Goal: Find specific page/section: Find specific page/section

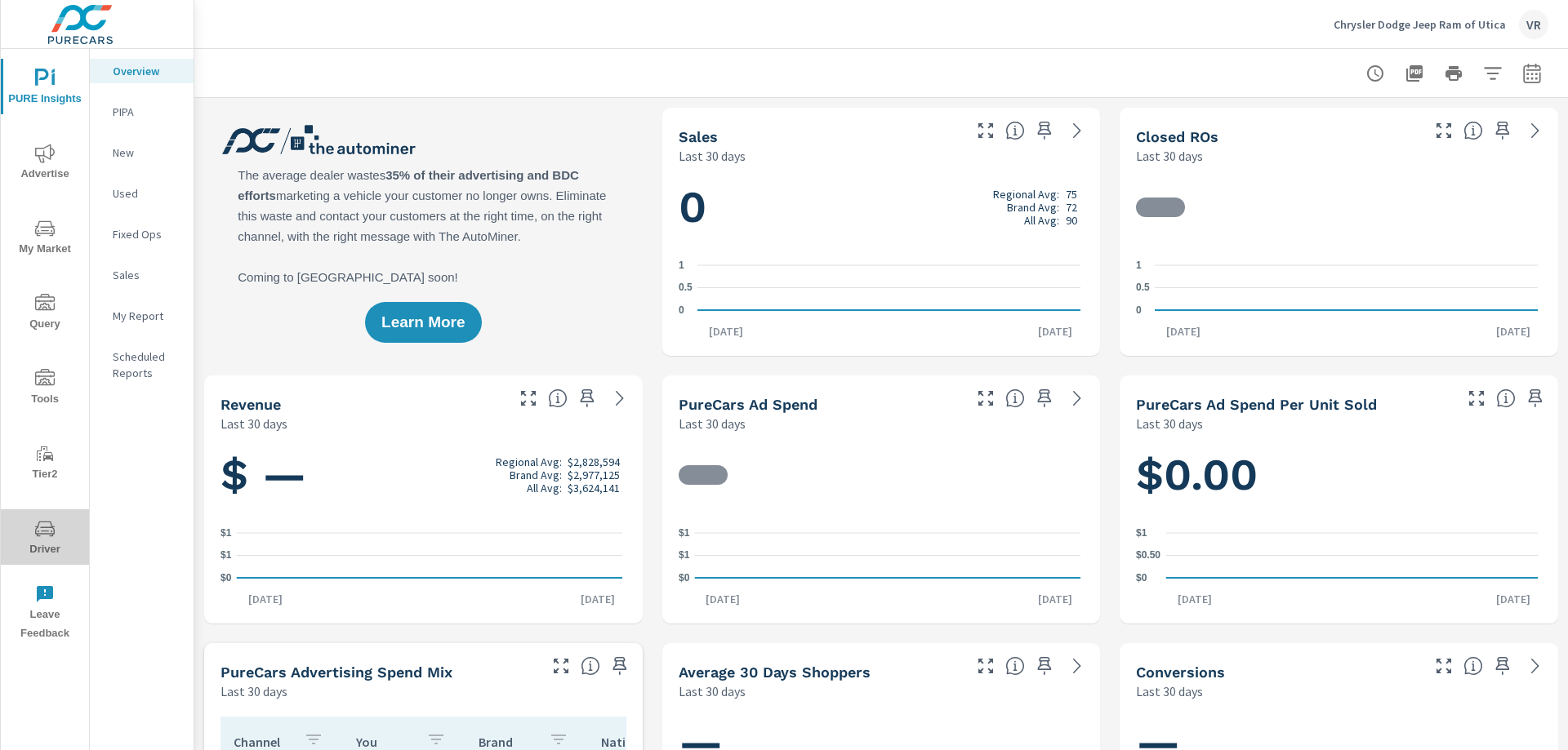
click at [41, 536] on icon "nav menu" at bounding box center [44, 529] width 20 height 20
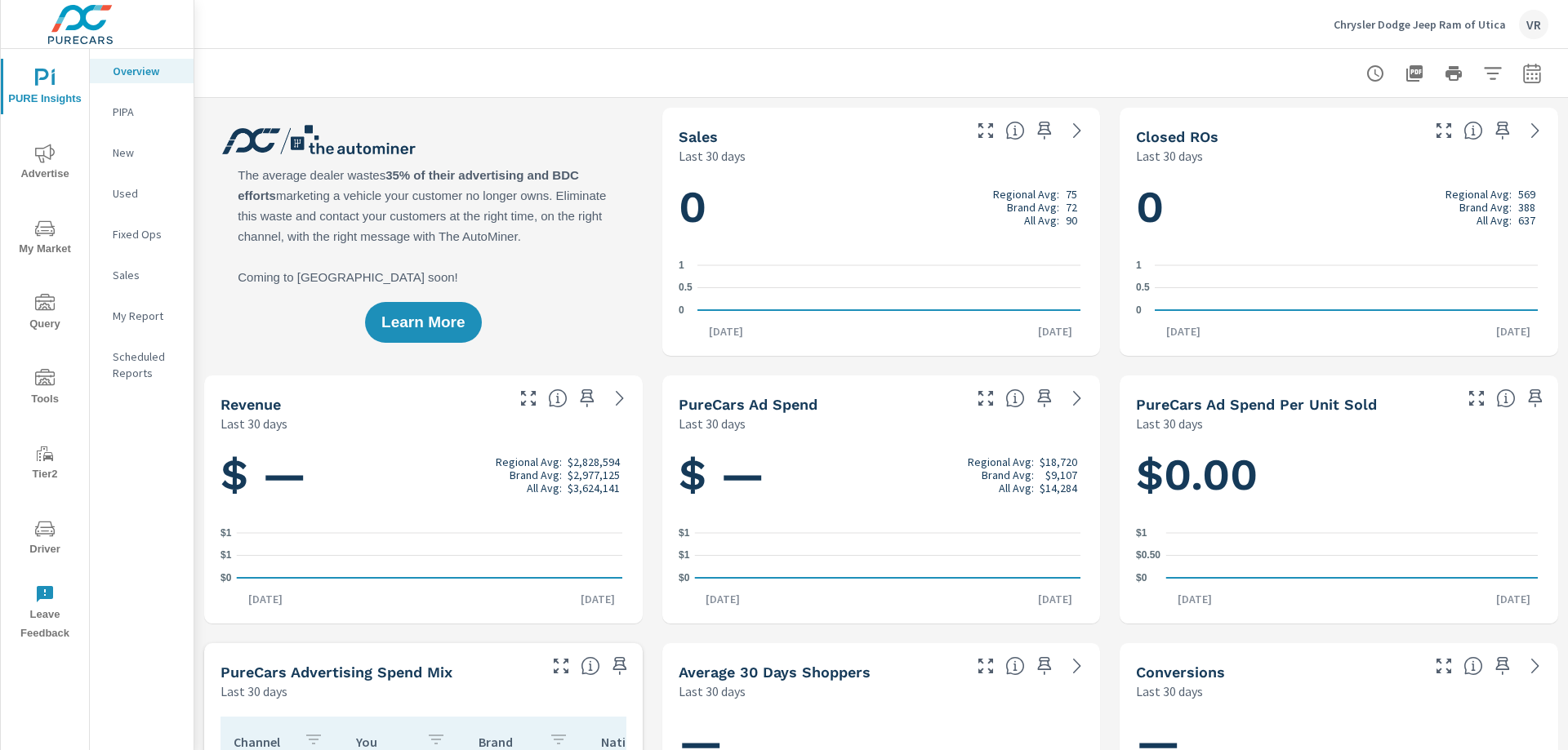
click at [29, 525] on span "Driver" at bounding box center [45, 539] width 78 height 40
